Goal: Task Accomplishment & Management: Manage account settings

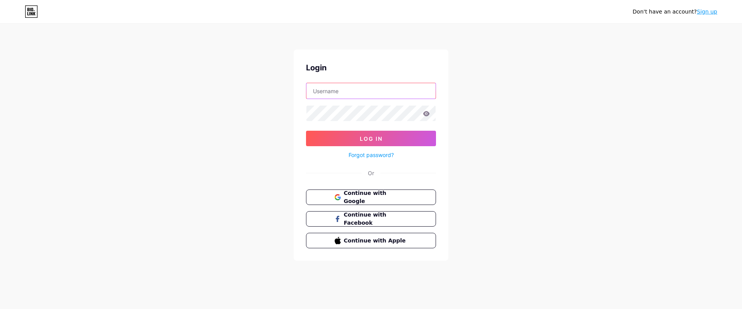
type input "[EMAIL_ADDRESS][DOMAIN_NAME]"
click at [380, 157] on link "Forgot password?" at bounding box center [370, 155] width 45 height 8
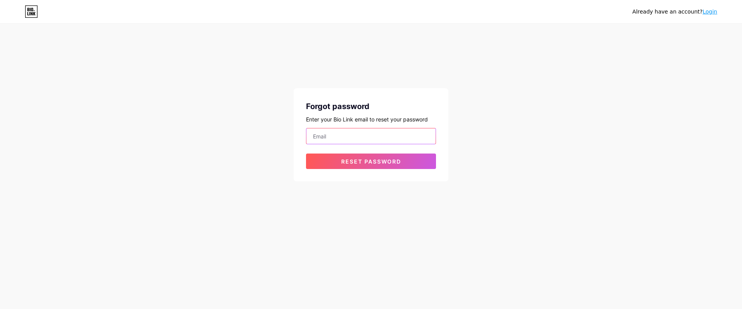
click at [393, 135] on input "email" at bounding box center [370, 135] width 129 height 15
click at [666, 76] on div "Already have an account? Login Forgot password Enter your Bio Link email to res…" at bounding box center [371, 103] width 742 height 206
click at [712, 14] on link "Login" at bounding box center [709, 12] width 15 height 6
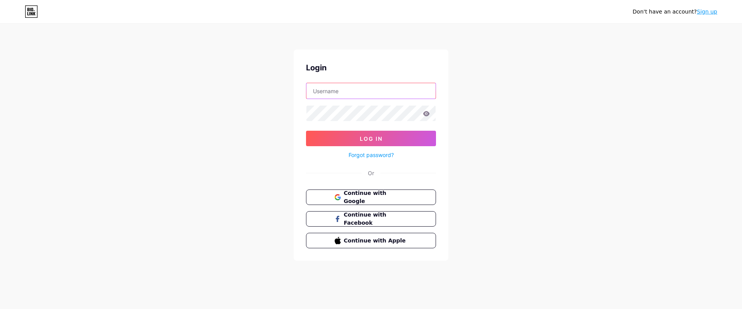
type input "[EMAIL_ADDRESS][DOMAIN_NAME]"
